Goal: Navigation & Orientation: Find specific page/section

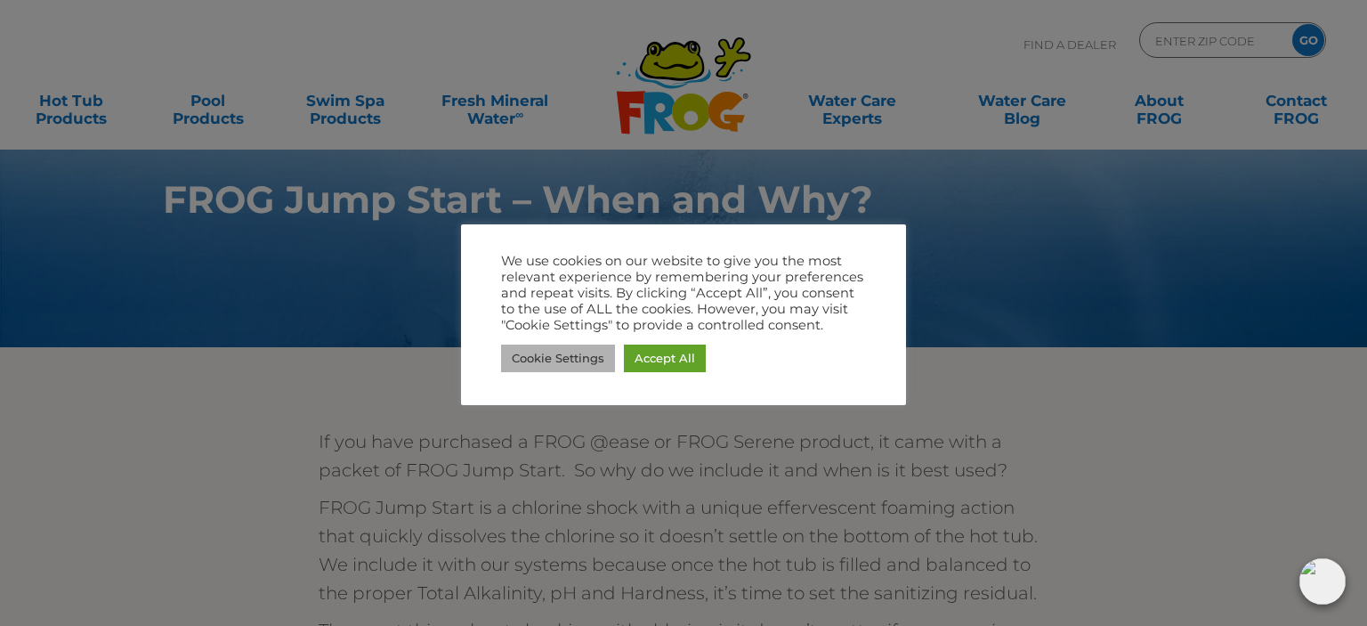
click at [591, 366] on link "Cookie Settings" at bounding box center [558, 358] width 114 height 28
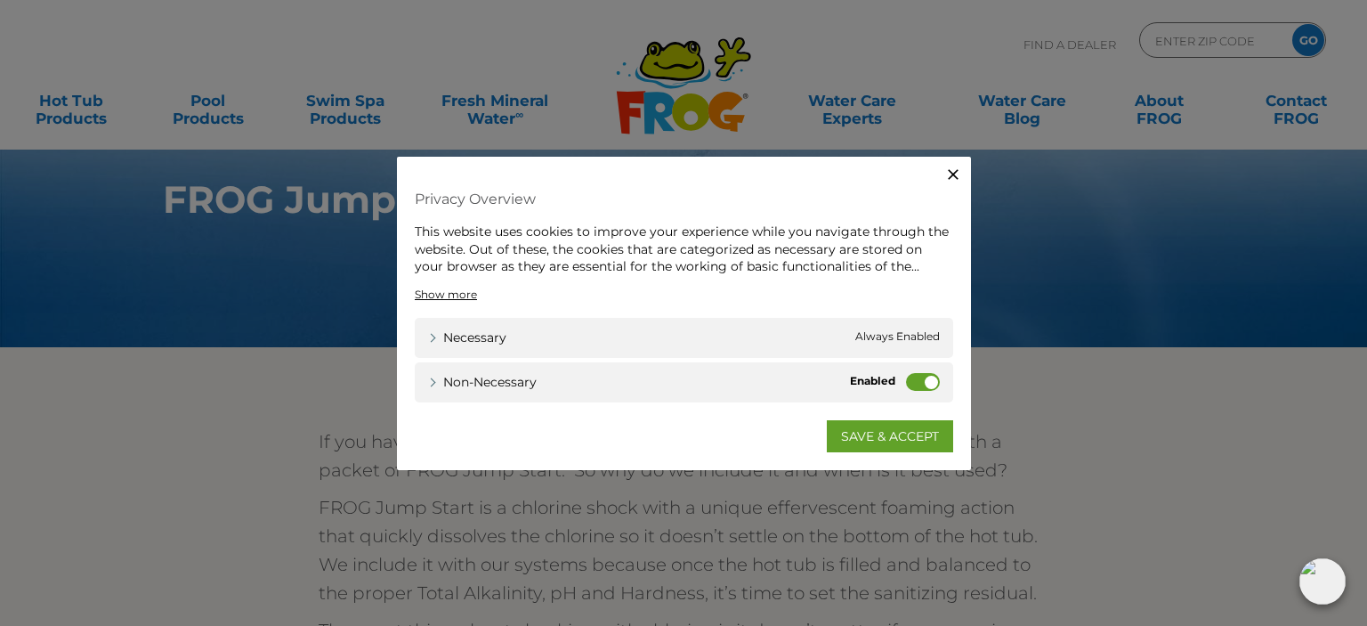
click at [923, 380] on label "Non-necessary" at bounding box center [923, 381] width 34 height 18
click at [0, 0] on input "Non-necessary" at bounding box center [0, 0] width 0 height 0
click at [884, 429] on link "SAVE & ACCEPT" at bounding box center [890, 435] width 126 height 32
